Goal: Information Seeking & Learning: Learn about a topic

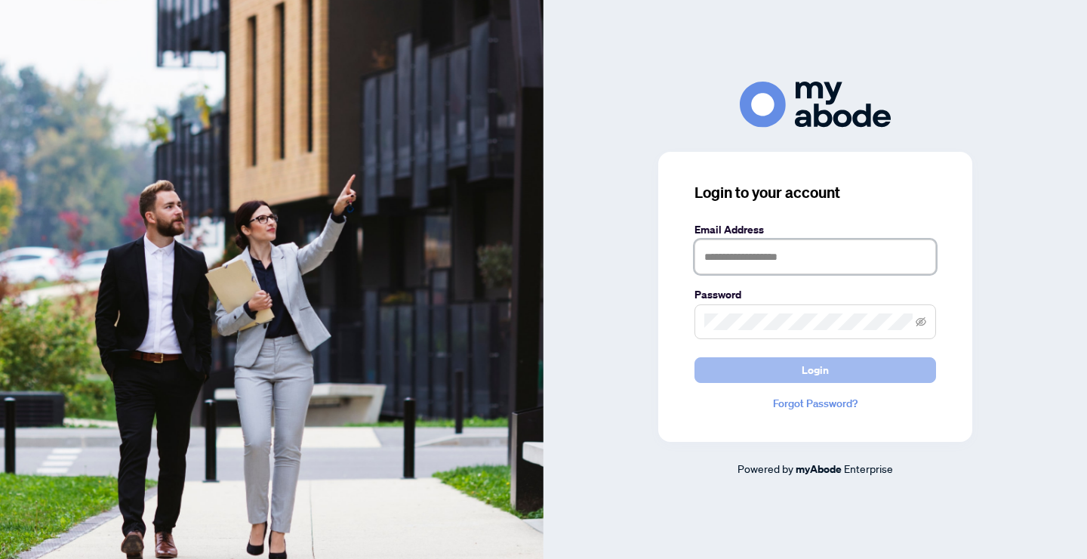
type input "**********"
click at [831, 368] on button "Login" at bounding box center [816, 370] width 242 height 26
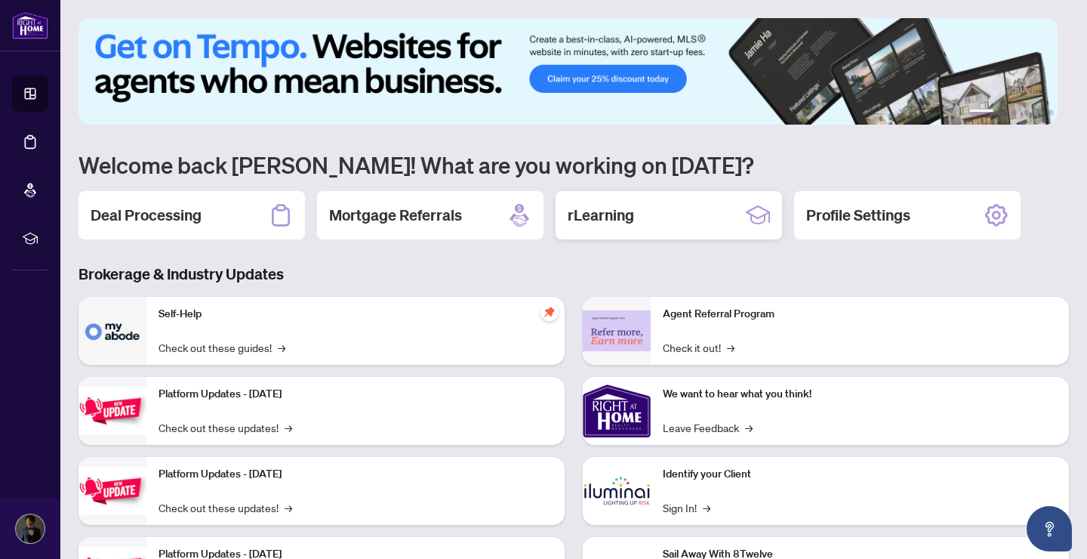
click at [640, 213] on div "rLearning" at bounding box center [669, 215] width 227 height 48
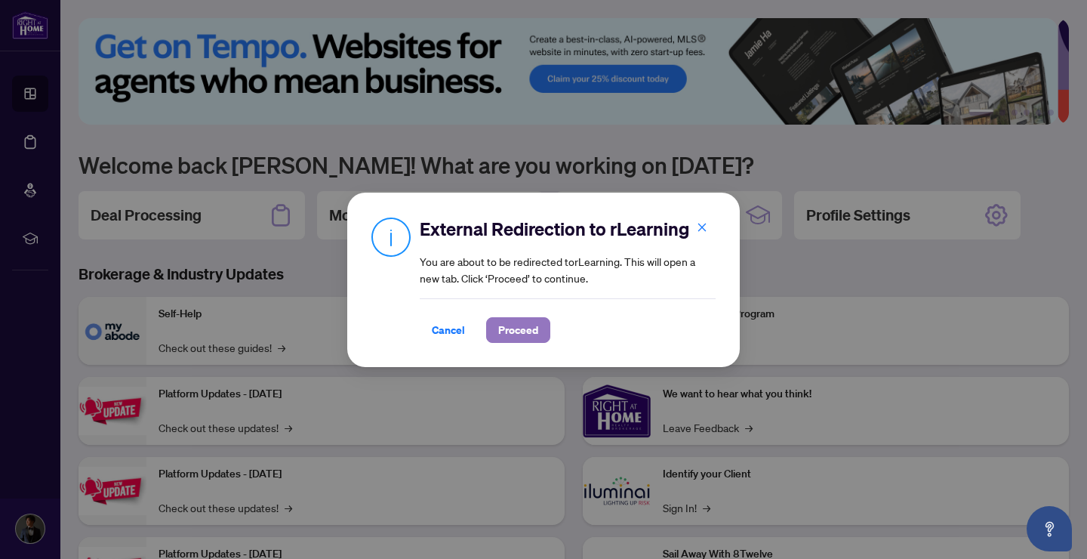
click at [521, 327] on span "Proceed" at bounding box center [518, 330] width 40 height 24
